Goal: Task Accomplishment & Management: Use online tool/utility

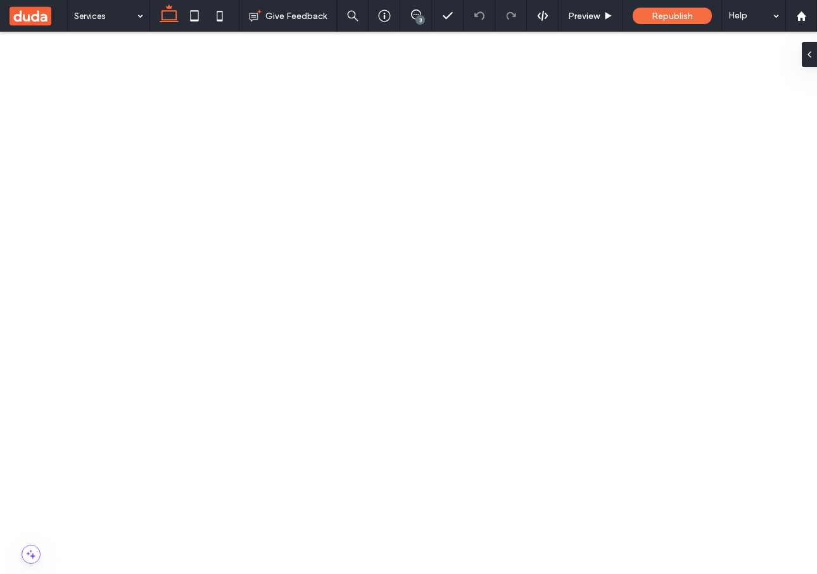
click at [20, 554] on span at bounding box center [22, 556] width 18 height 10
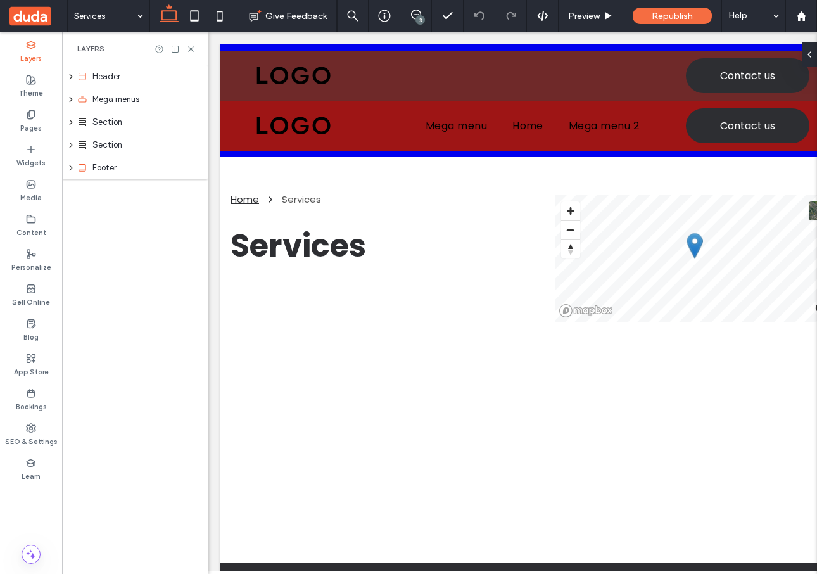
click at [35, 53] on label "Layers" at bounding box center [31, 57] width 22 height 14
click at [189, 46] on icon at bounding box center [190, 48] width 9 height 9
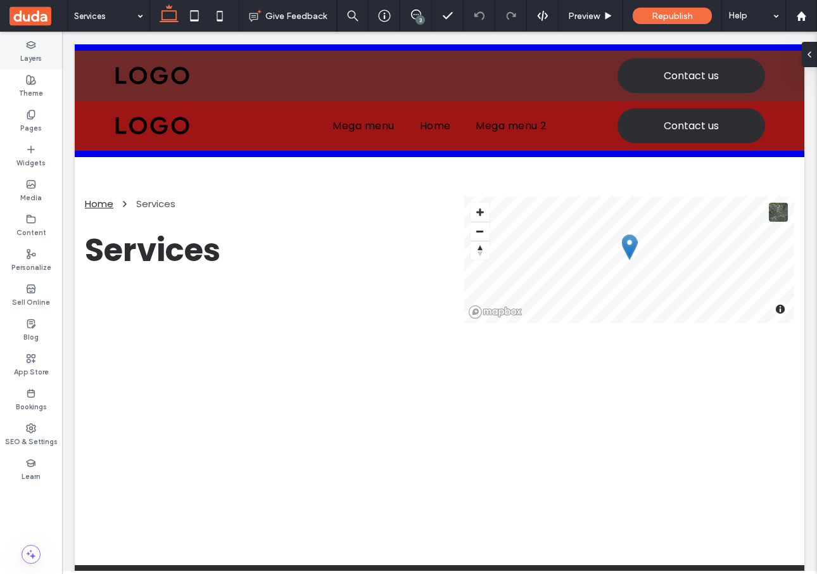
click at [35, 44] on icon at bounding box center [31, 45] width 10 height 10
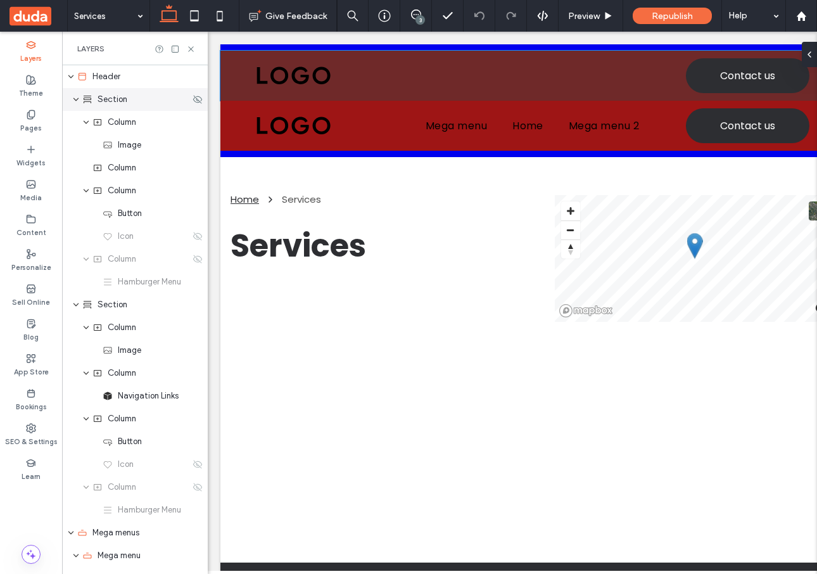
click at [111, 100] on span "Section" at bounding box center [113, 99] width 30 height 13
